Goal: Task Accomplishment & Management: Use online tool/utility

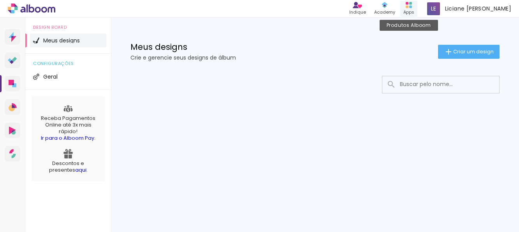
click at [415, 11] on div "Apps" at bounding box center [409, 12] width 11 height 7
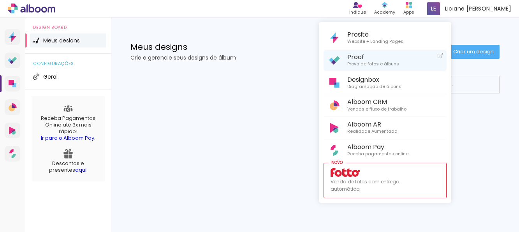
click at [366, 63] on span "Prova de fotos e álbuns" at bounding box center [374, 64] width 52 height 7
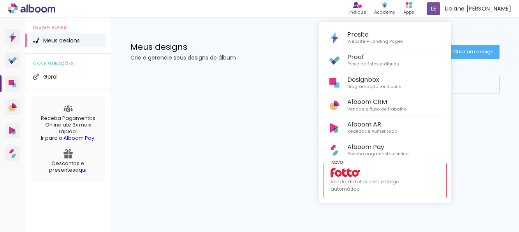
drag, startPoint x: 348, startPoint y: 163, endPoint x: 367, endPoint y: 247, distance: 85.4
drag, startPoint x: 367, startPoint y: 247, endPoint x: 233, endPoint y: 121, distance: 183.6
click at [199, 118] on div at bounding box center [259, 116] width 519 height 232
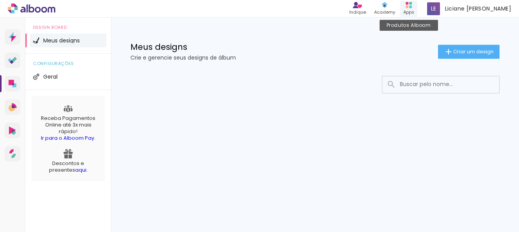
click at [418, 7] on div "Produtos Alboom Apps" at bounding box center [409, 9] width 17 height 16
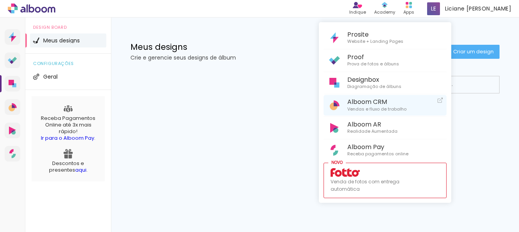
click at [382, 103] on span "Alboom CRM" at bounding box center [377, 101] width 59 height 7
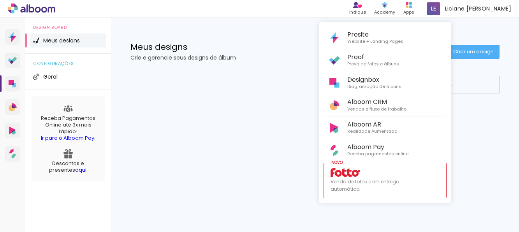
click at [478, 7] on div at bounding box center [259, 116] width 519 height 232
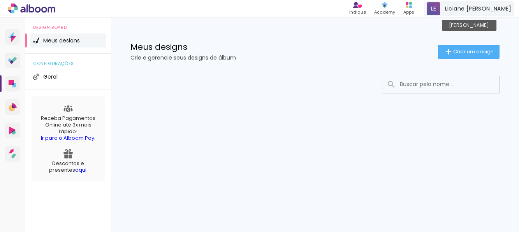
click at [440, 7] on span at bounding box center [433, 8] width 13 height 13
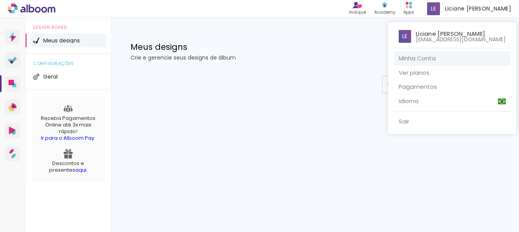
click at [459, 58] on link "Minha Conta" at bounding box center [452, 58] width 117 height 14
click at [13, 108] on div at bounding box center [259, 116] width 519 height 232
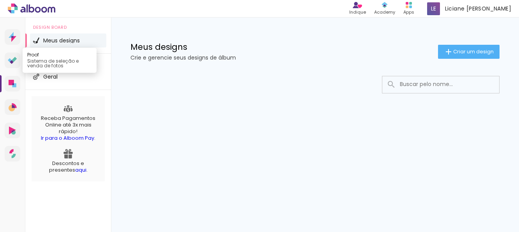
click at [16, 63] on icon at bounding box center [12, 60] width 9 height 7
click at [64, 42] on span "Meus designs" at bounding box center [61, 40] width 37 height 5
click at [148, 49] on h1 "Meus designs" at bounding box center [285, 47] width 308 height 8
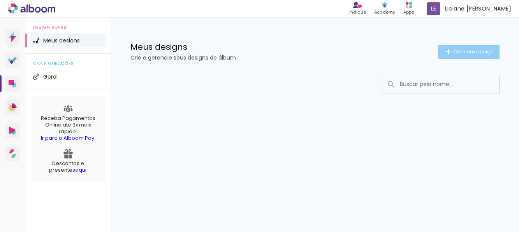
click at [486, 49] on span "Criar um design" at bounding box center [474, 51] width 41 height 5
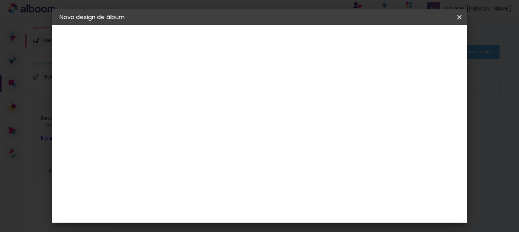
click at [85, 104] on div "2. Especificações Fornecedor Escolhendo fornecedor... Modelo Escolhendo modelo.…" at bounding box center [102, 98] width 85 height 46
click at [92, 134] on div "3. Revisão" at bounding box center [102, 135] width 85 height 9
click at [103, 62] on iron-pages "Preenchendo título..." at bounding box center [102, 58] width 85 height 16
click at [110, 44] on div "1. Informações" at bounding box center [102, 41] width 85 height 9
click at [468, 15] on iron-overlay-backdrop at bounding box center [259, 116] width 519 height 232
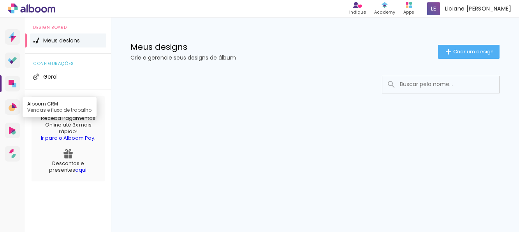
click at [11, 106] on icon at bounding box center [12, 108] width 7 height 7
click at [10, 106] on icon at bounding box center [12, 108] width 7 height 7
click at [71, 122] on p "Receba Pagamentos Online até 3x mais rápido! Ir para o Alboom Pay ." at bounding box center [67, 128] width 65 height 26
click at [75, 173] on link "aqui" at bounding box center [80, 169] width 11 height 7
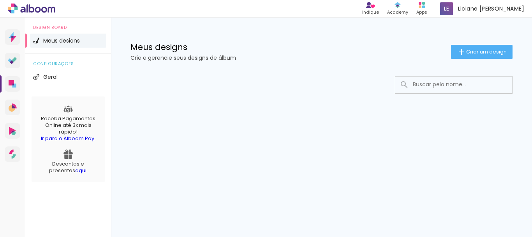
click at [34, 4] on icon at bounding box center [32, 9] width 48 height 10
click at [14, 35] on icon at bounding box center [13, 37] width 8 height 10
